Goal: Information Seeking & Learning: Learn about a topic

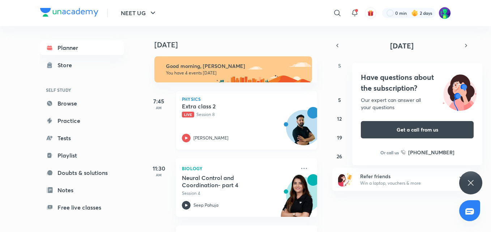
click at [190, 106] on h5 "Extra class 2" at bounding box center [227, 106] width 90 height 7
click at [196, 106] on h5 "Extra class 2" at bounding box center [227, 106] width 90 height 7
click at [207, 107] on h5 "Extra class 2" at bounding box center [227, 106] width 90 height 7
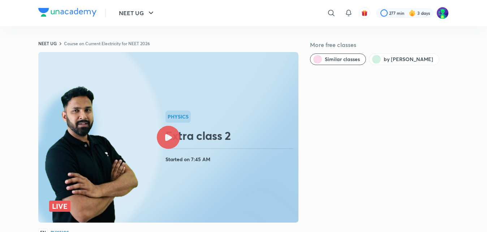
click at [164, 133] on div at bounding box center [168, 137] width 23 height 23
click at [168, 138] on icon at bounding box center [168, 137] width 7 height 7
